Goal: Find specific page/section

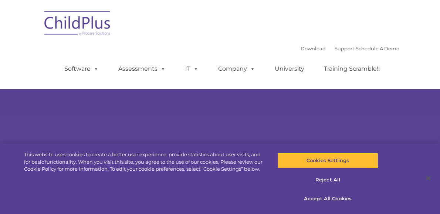
select select "MEDIUM"
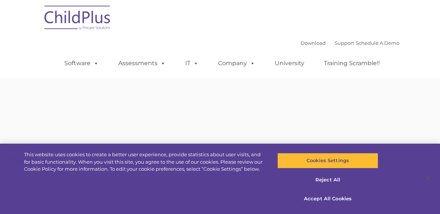
type input ""
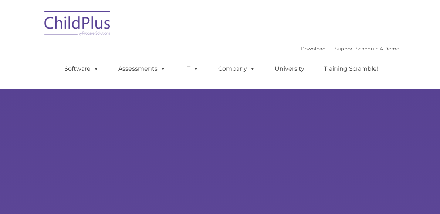
type input ""
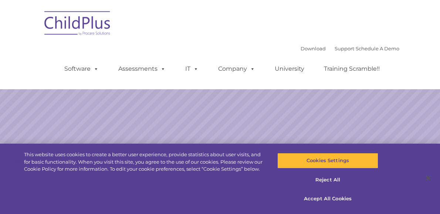
select select "MEDIUM"
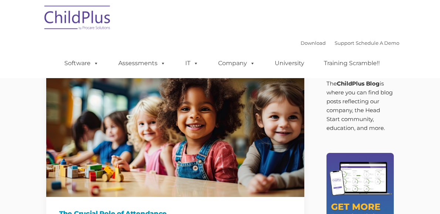
type input ""
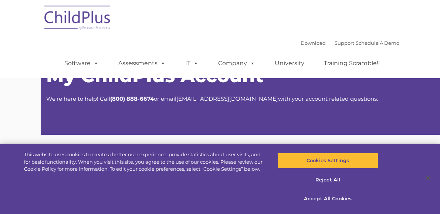
select select "MEDIUM"
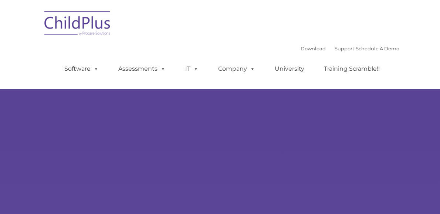
type input ""
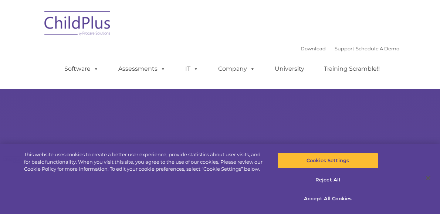
select select "MEDIUM"
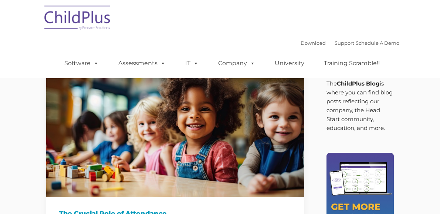
type input ""
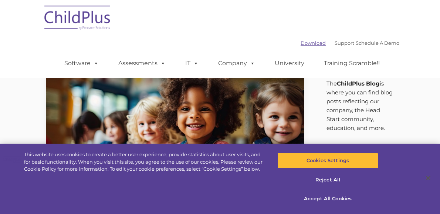
click at [326, 40] on link "Download" at bounding box center [313, 43] width 25 height 6
